Goal: Task Accomplishment & Management: Manage account settings

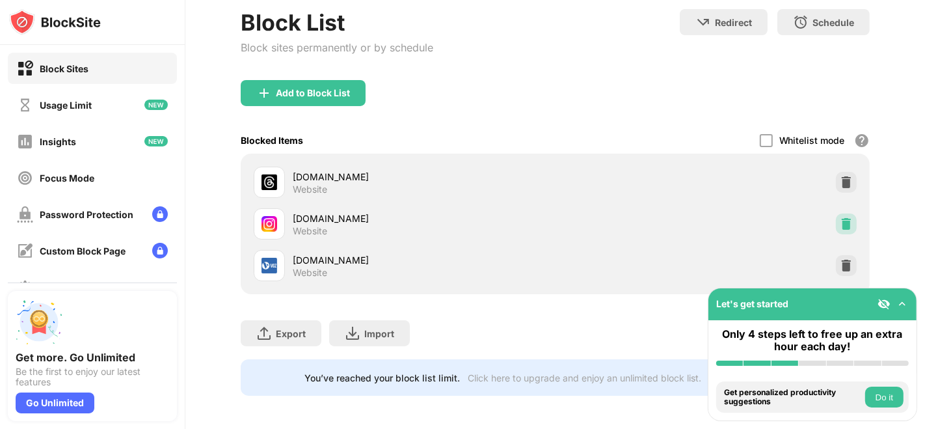
click at [840, 220] on img at bounding box center [846, 223] width 13 height 13
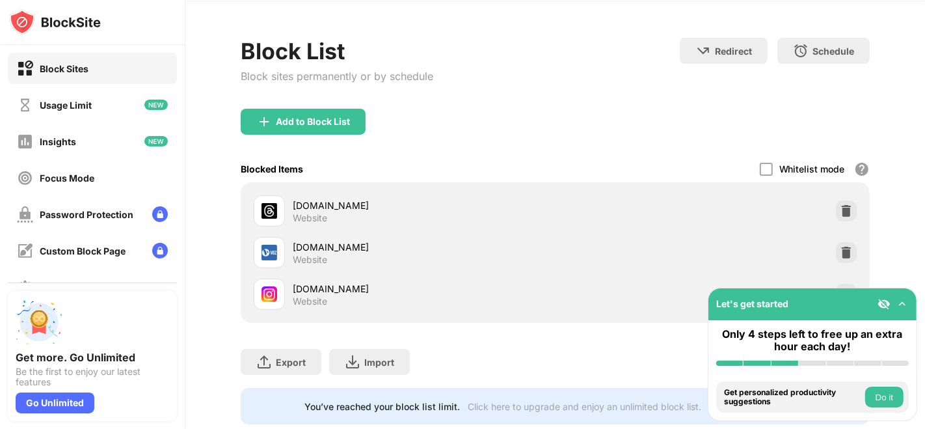
scroll to position [72, 0]
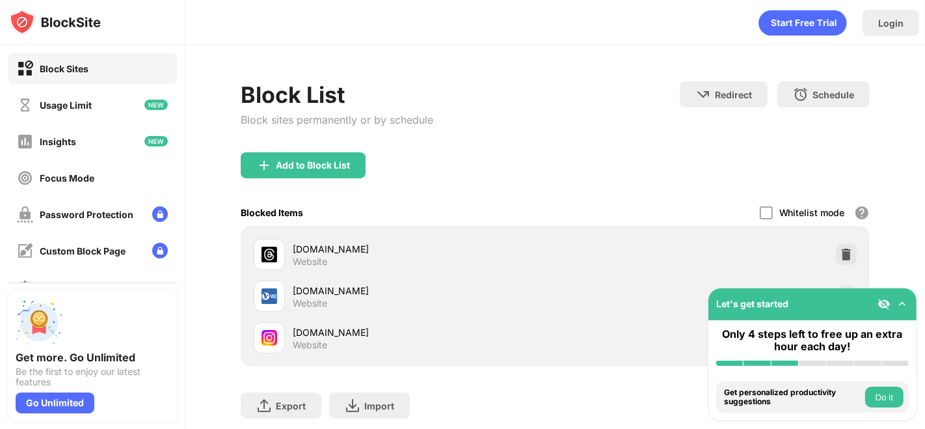
click at [899, 302] on img at bounding box center [902, 303] width 13 height 13
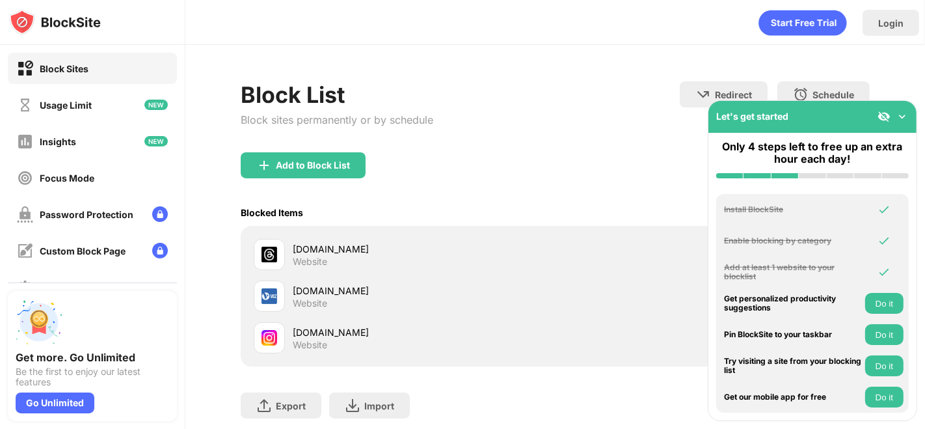
click at [892, 118] on div at bounding box center [893, 116] width 31 height 13
click at [899, 118] on img at bounding box center [902, 116] width 13 height 13
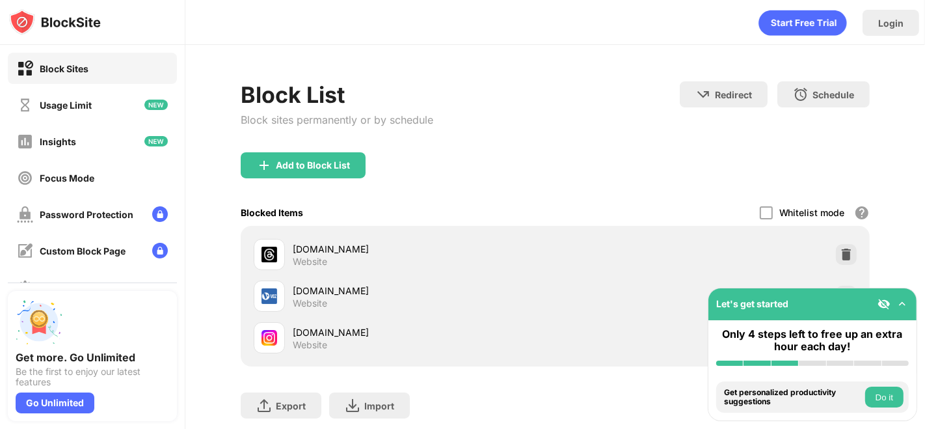
scroll to position [85, 0]
